Goal: Check status: Check status

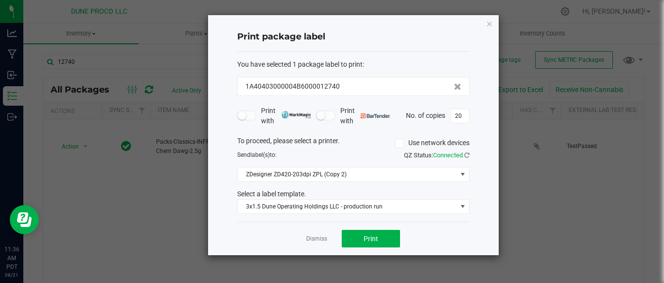
click at [233, 275] on ngb-modal-window "Print package label You have selected 1 package label to print : 1A40403000004B…" at bounding box center [336, 141] width 672 height 283
click at [318, 233] on app-cancel-button "Dismiss" at bounding box center [316, 238] width 21 height 10
click at [318, 234] on app-cancel-button "Dismiss" at bounding box center [316, 238] width 21 height 10
click at [318, 235] on link "Dismiss" at bounding box center [316, 238] width 21 height 8
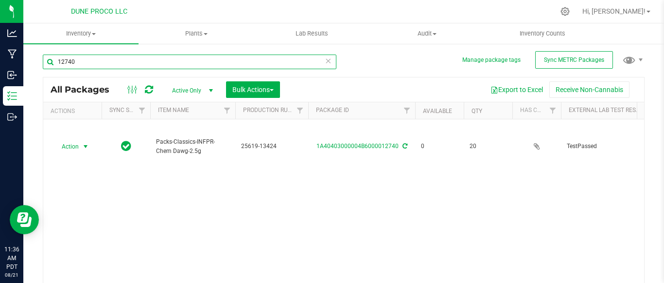
click at [139, 64] on input "12740" at bounding box center [190, 61] width 294 height 15
type input "13349"
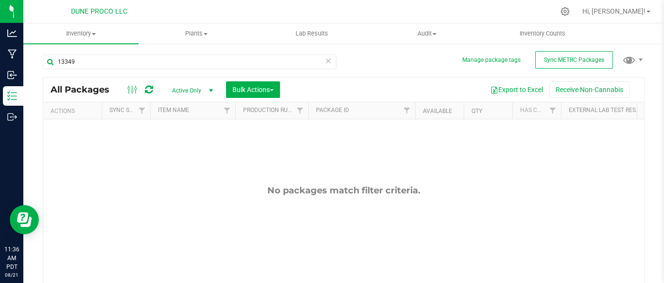
click at [200, 84] on span "Active Only" at bounding box center [191, 91] width 54 height 14
click at [186, 142] on li "All" at bounding box center [190, 149] width 53 height 15
